Goal: Information Seeking & Learning: Learn about a topic

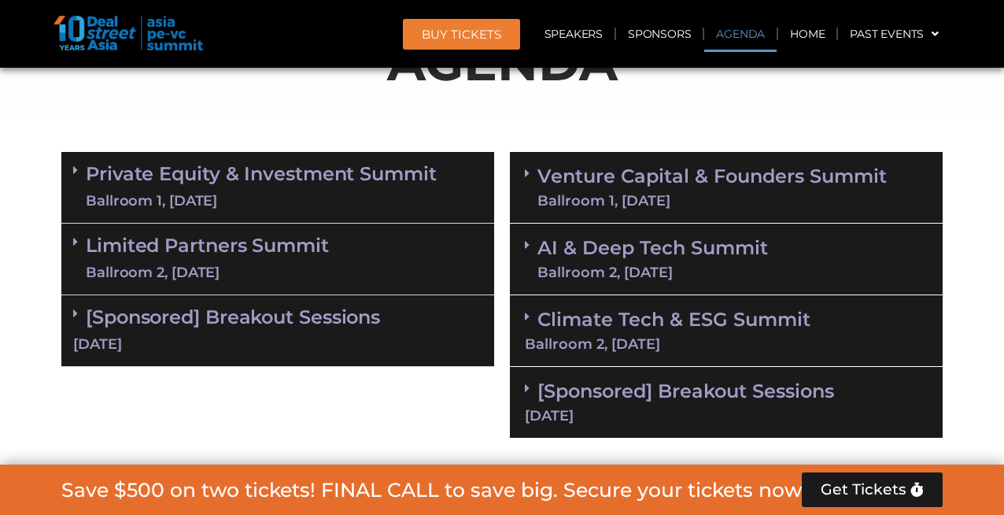
scroll to position [970, 0]
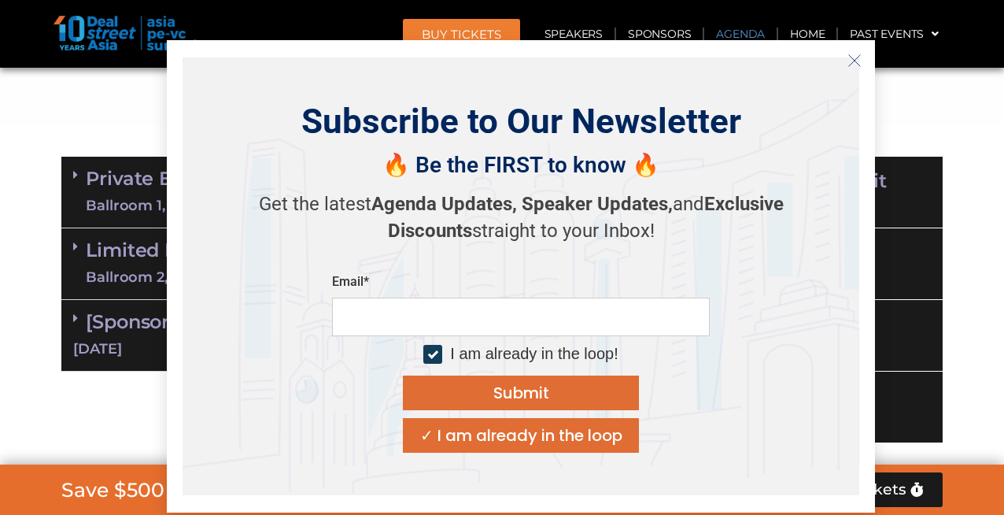
click at [321, 241] on p "Get the latest Agenda Updates, Speaker Updates, and Exclusive Discounts straigh…" at bounding box center [520, 217] width 551 height 53
click at [858, 57] on line "Close" at bounding box center [854, 60] width 11 height 11
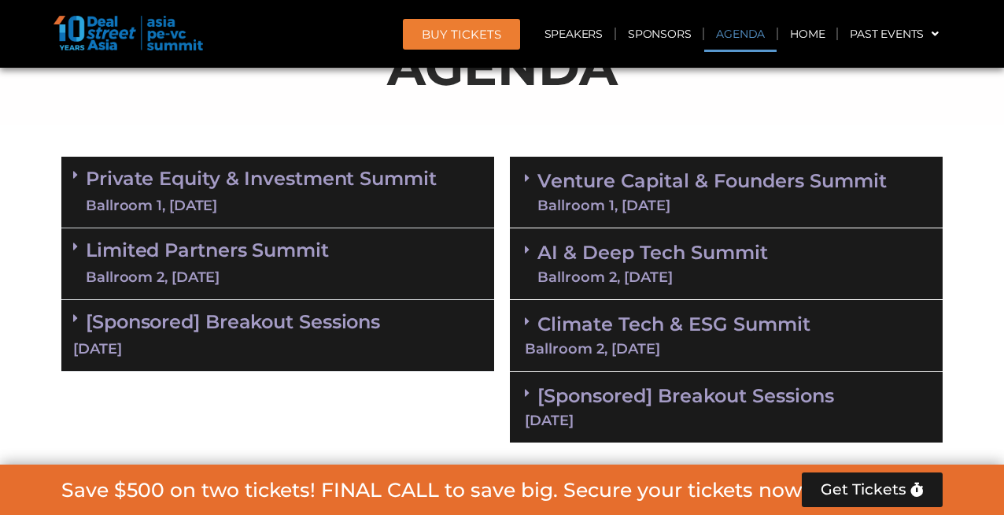
click at [207, 216] on link "Private Equity & Investment Summit Ballroom 1, [DATE]" at bounding box center [261, 191] width 351 height 47
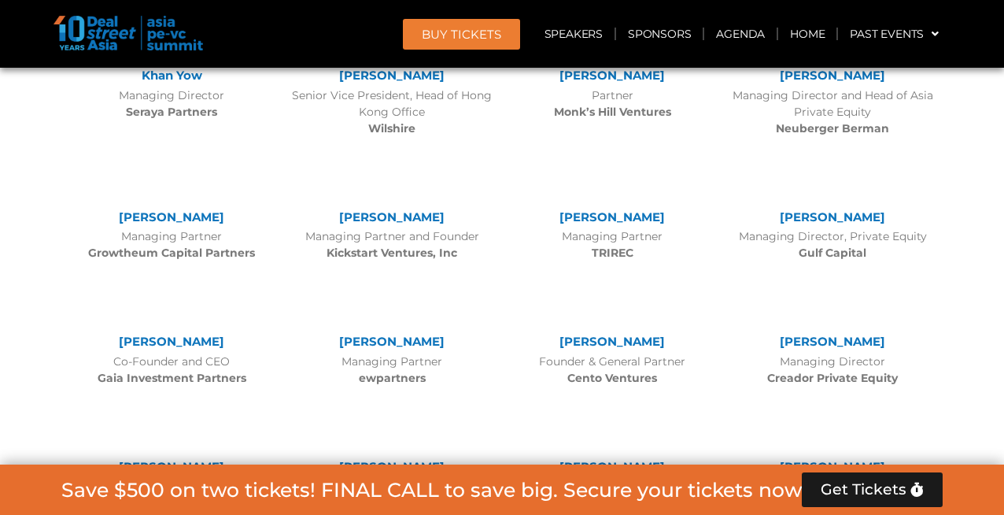
scroll to position [5484, 0]
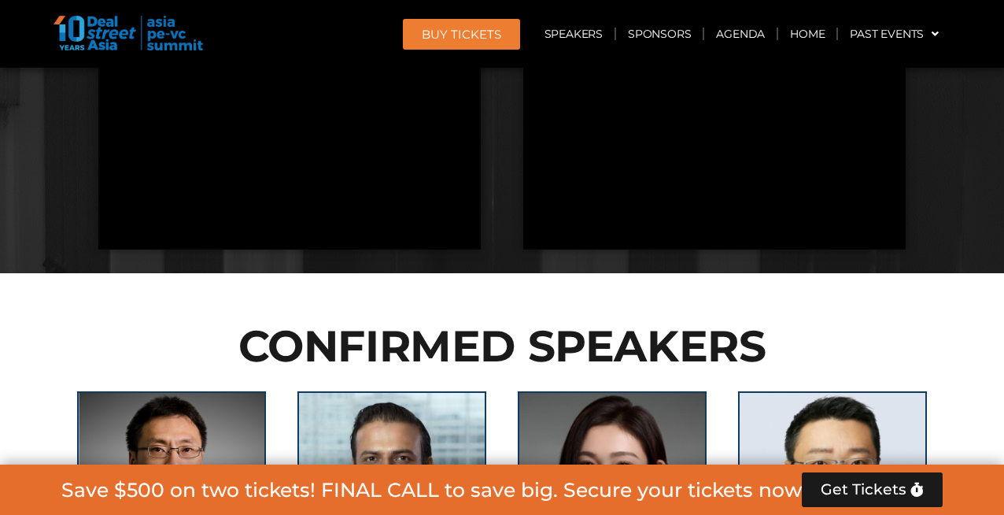
scroll to position [5559, 0]
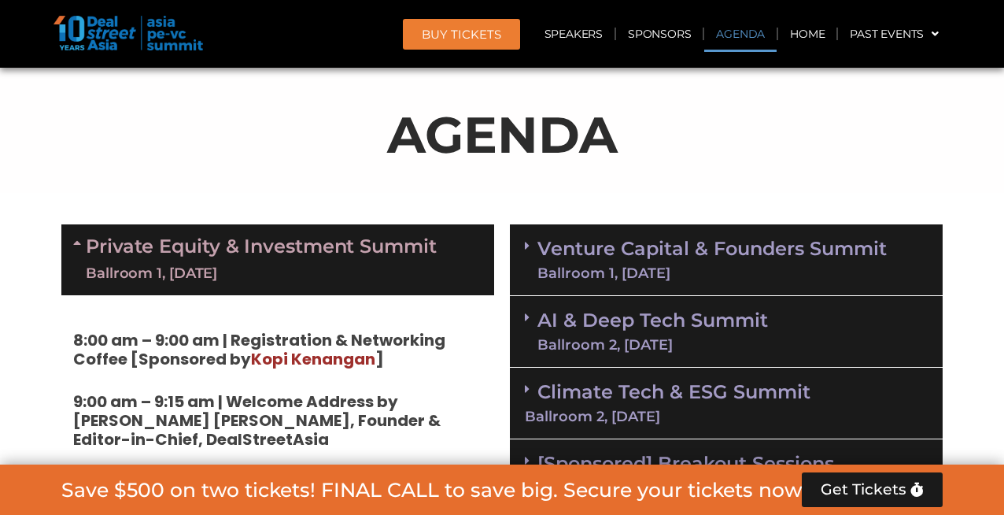
scroll to position [908, 0]
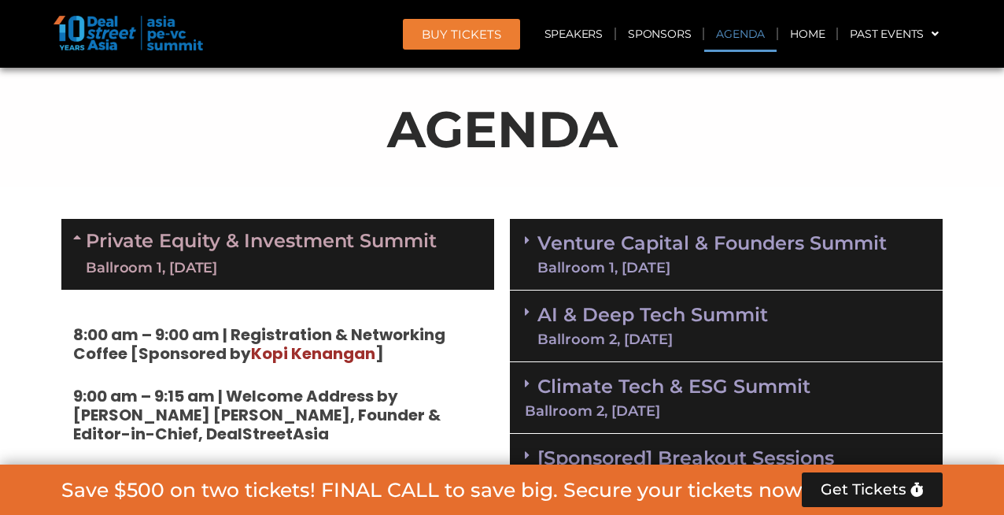
click at [81, 243] on icon at bounding box center [79, 237] width 13 height 13
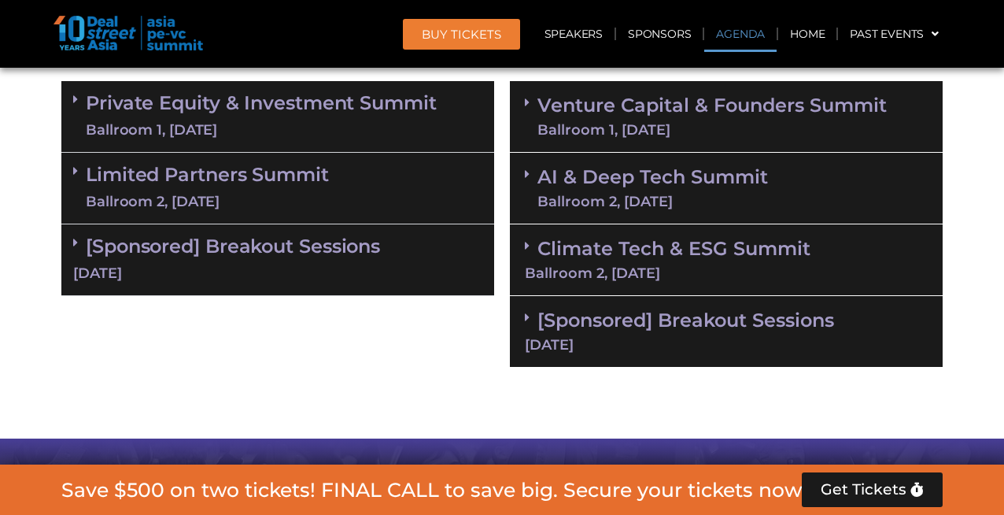
scroll to position [1048, 0]
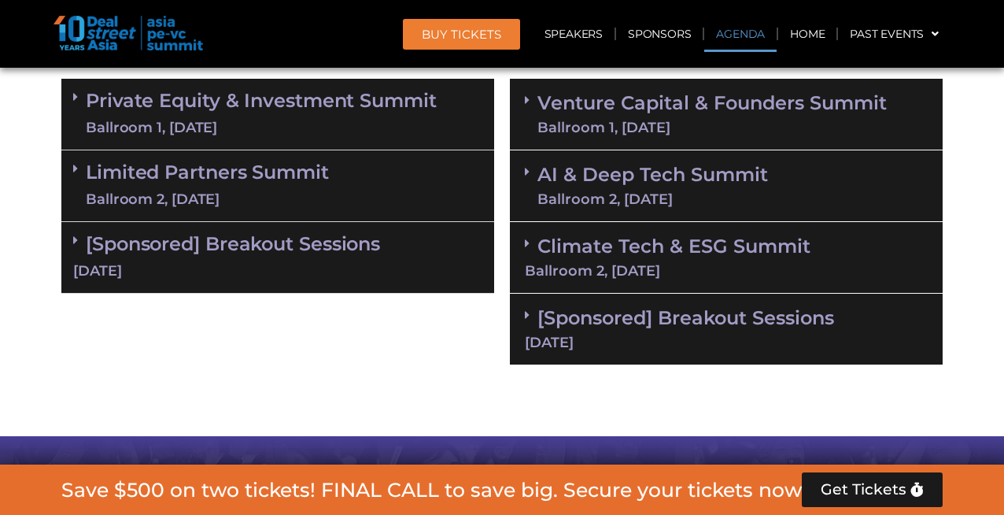
click at [535, 107] on span at bounding box center [531, 100] width 13 height 13
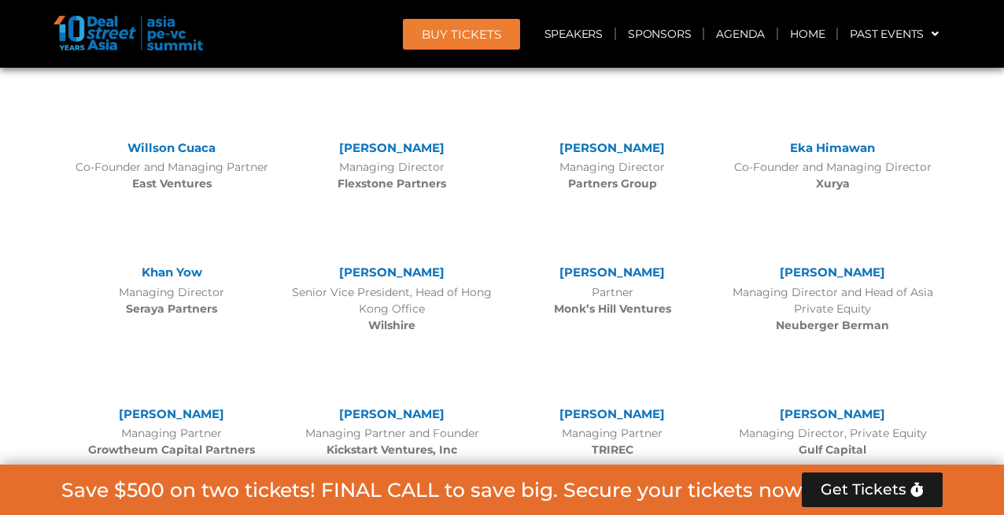
scroll to position [5211, 0]
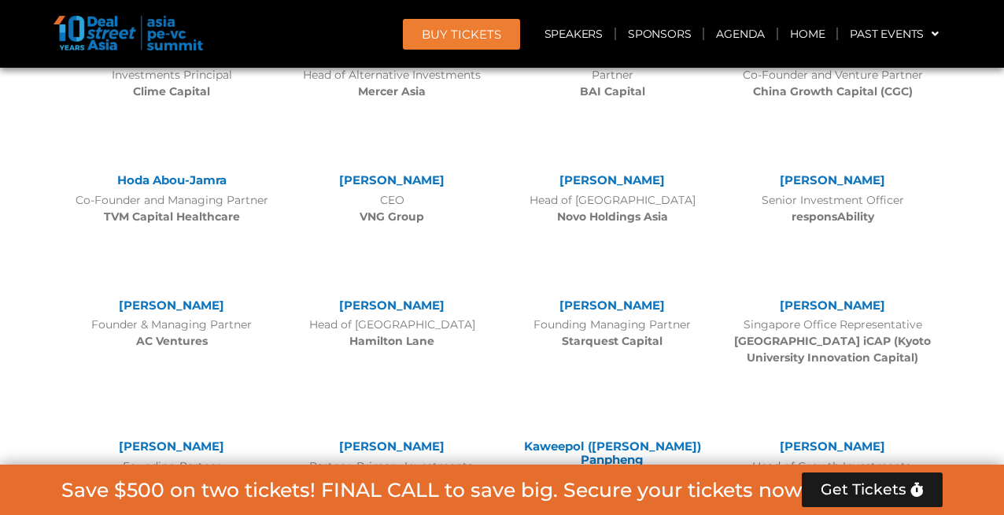
scroll to position [7850, 0]
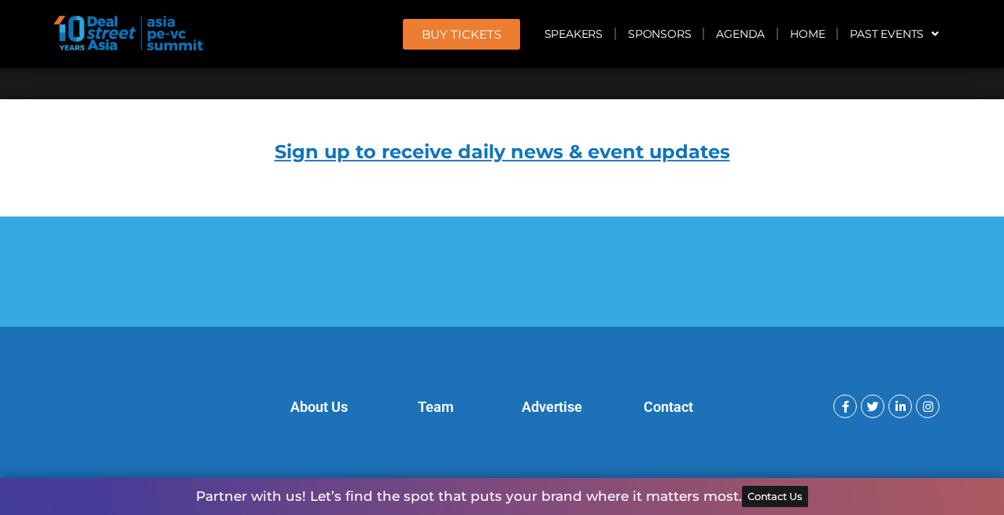
scroll to position [26279, 0]
